Goal: Transaction & Acquisition: Book appointment/travel/reservation

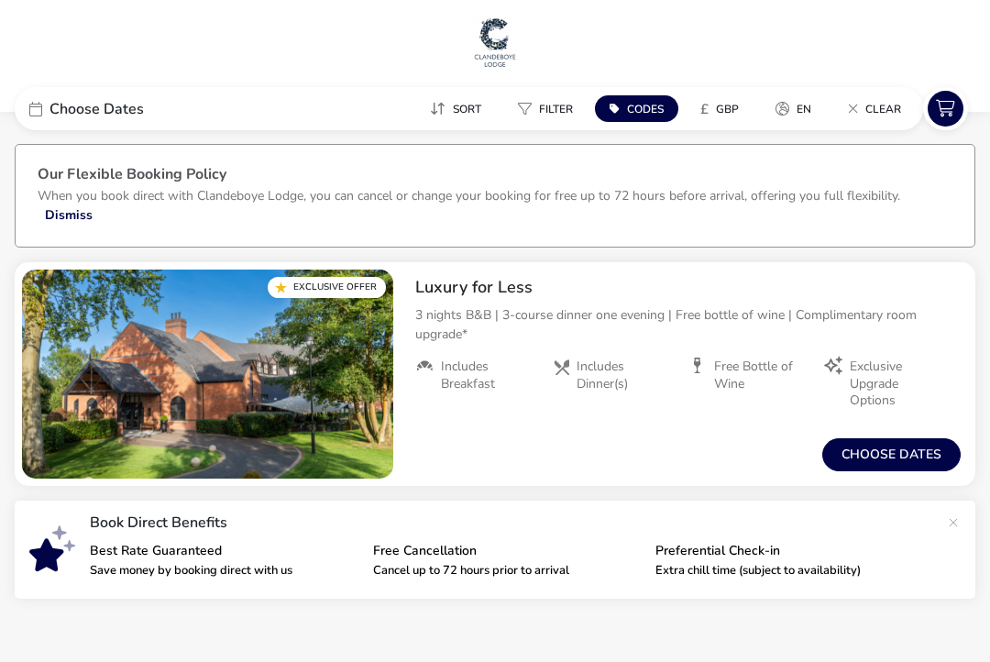
click at [120, 104] on span "Choose Dates" at bounding box center [96, 109] width 94 height 15
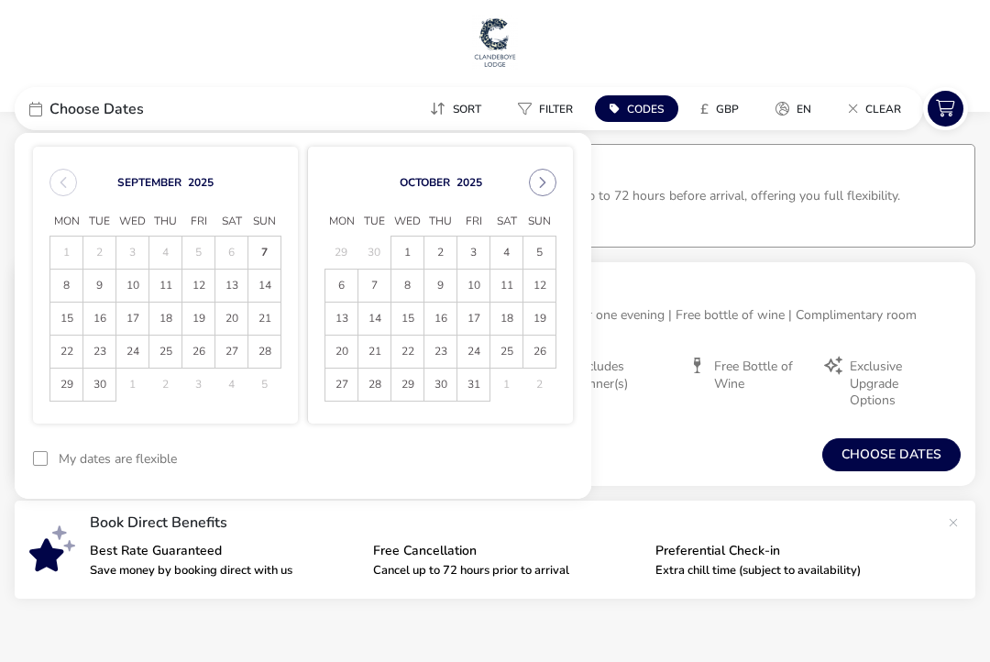
click at [545, 179] on icon "Next Month" at bounding box center [542, 182] width 13 height 13
click at [553, 178] on button "Next Month" at bounding box center [542, 182] width 27 height 27
click at [505, 357] on span "27" at bounding box center [506, 351] width 32 height 32
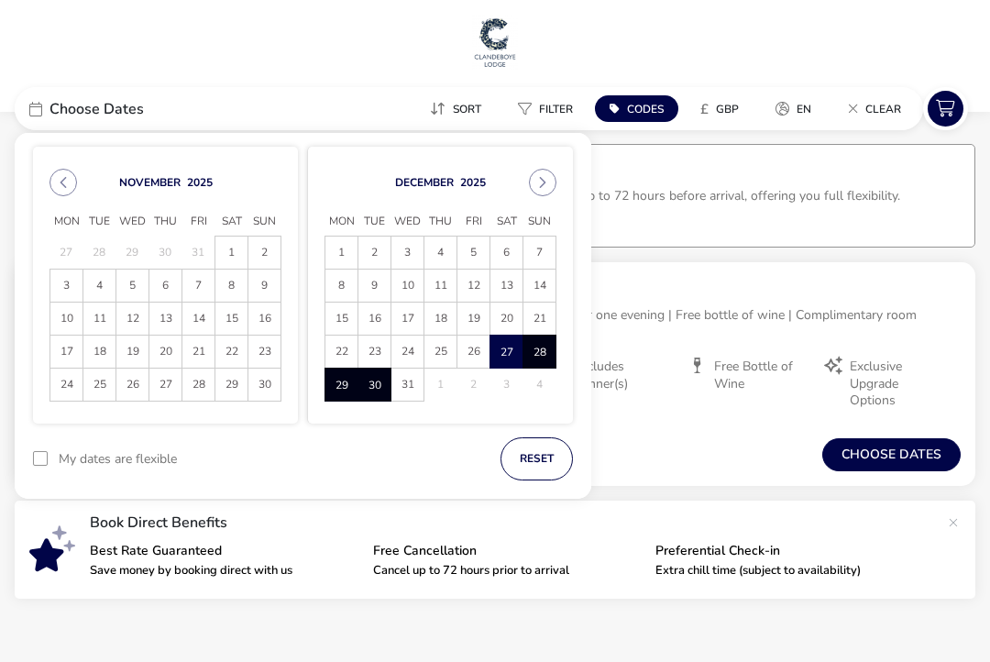
click at [374, 379] on span "30" at bounding box center [374, 385] width 30 height 32
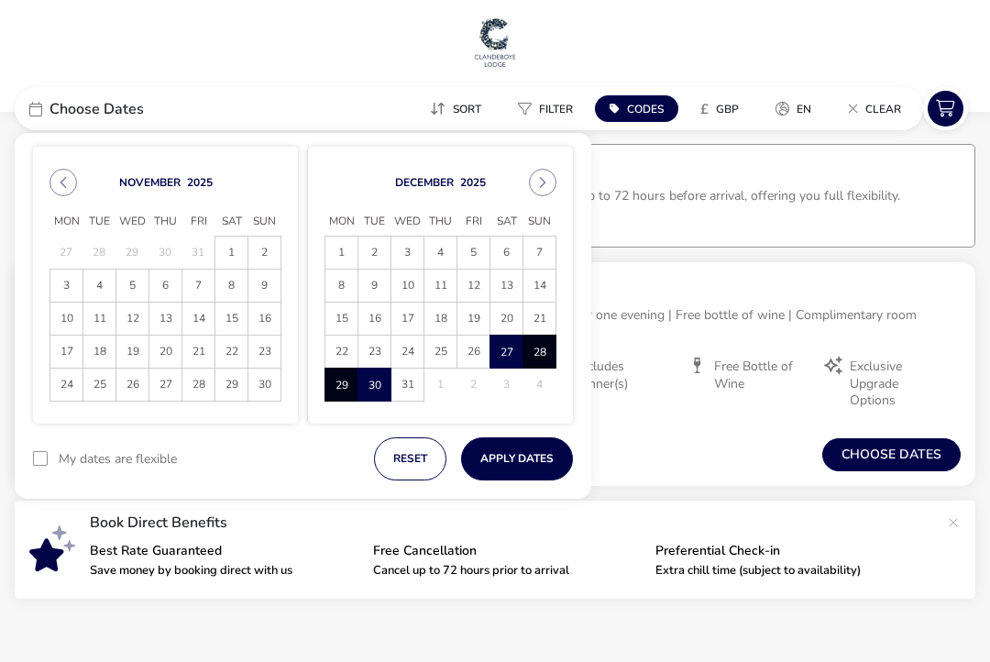
click at [533, 454] on button "Apply Dates" at bounding box center [517, 458] width 112 height 43
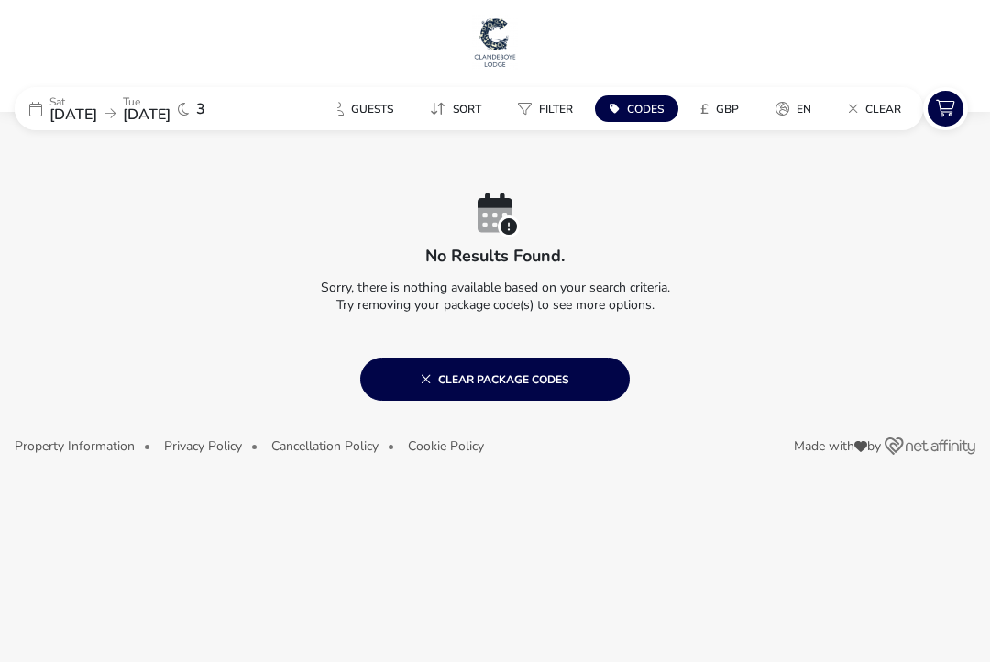
click at [637, 108] on span "Codes" at bounding box center [645, 109] width 37 height 15
click at [862, 258] on icon at bounding box center [859, 263] width 10 height 12
